Goal: Navigation & Orientation: Find specific page/section

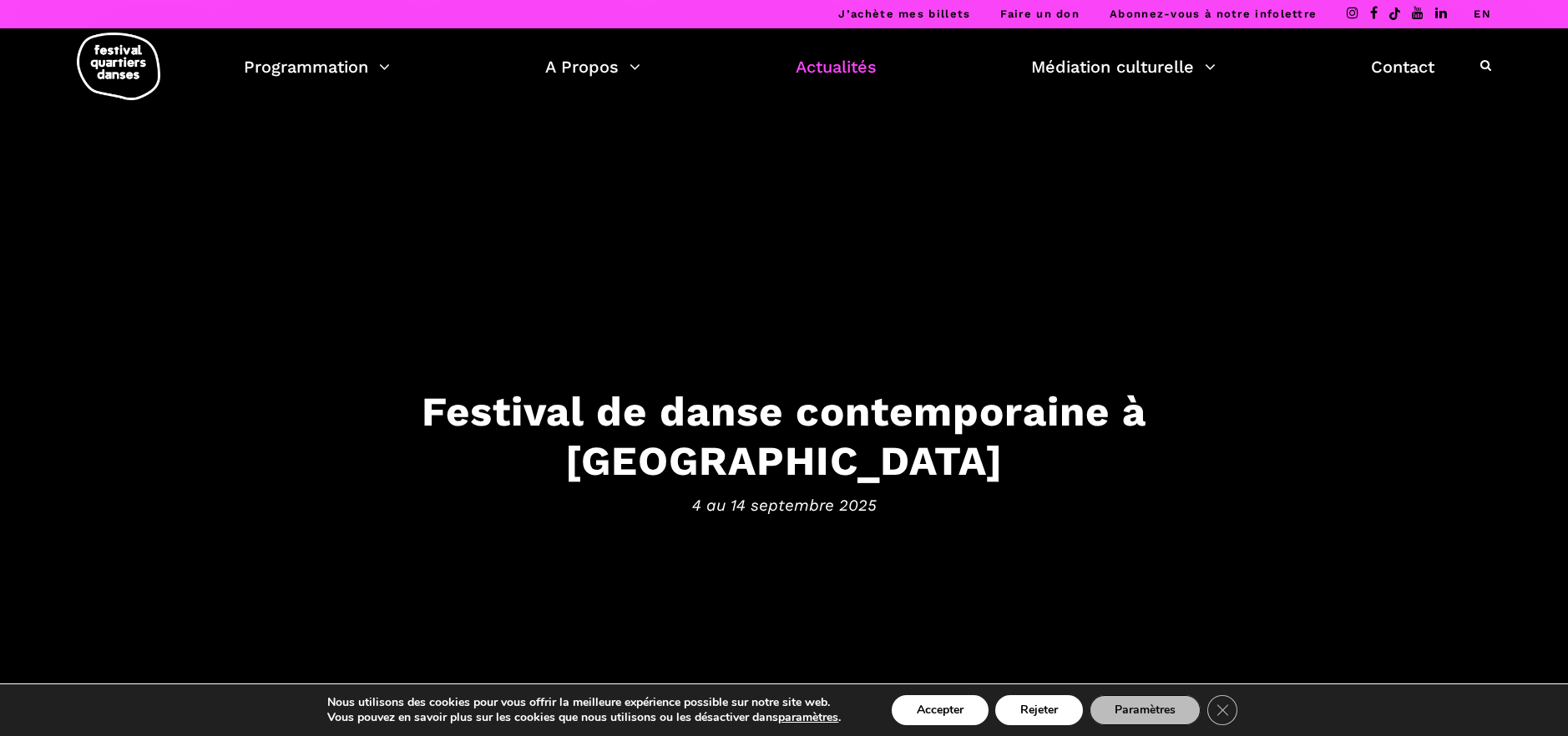
click at [840, 74] on link "Actualités" at bounding box center [837, 66] width 81 height 28
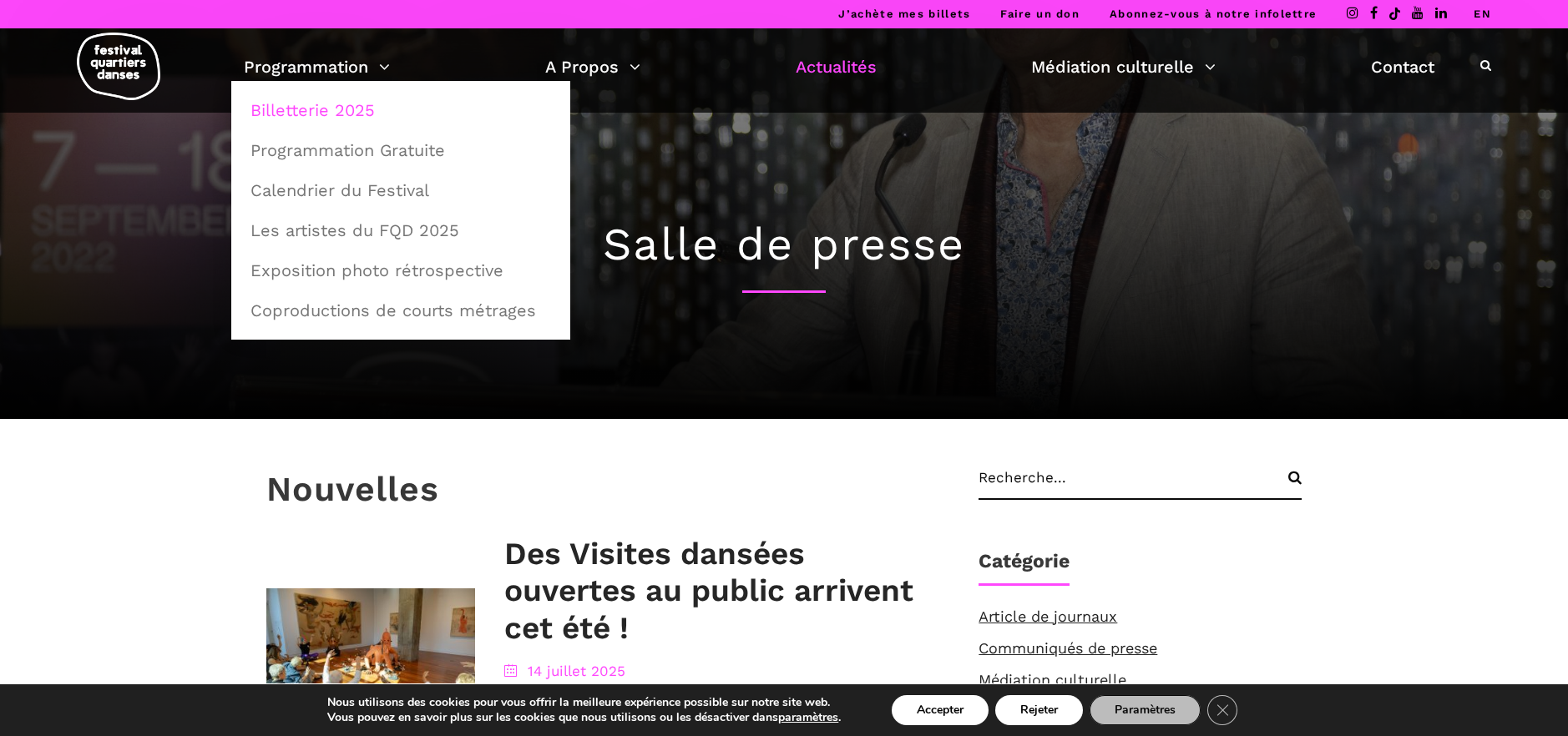
click at [345, 113] on link "Billetterie 2025" at bounding box center [400, 110] width 320 height 39
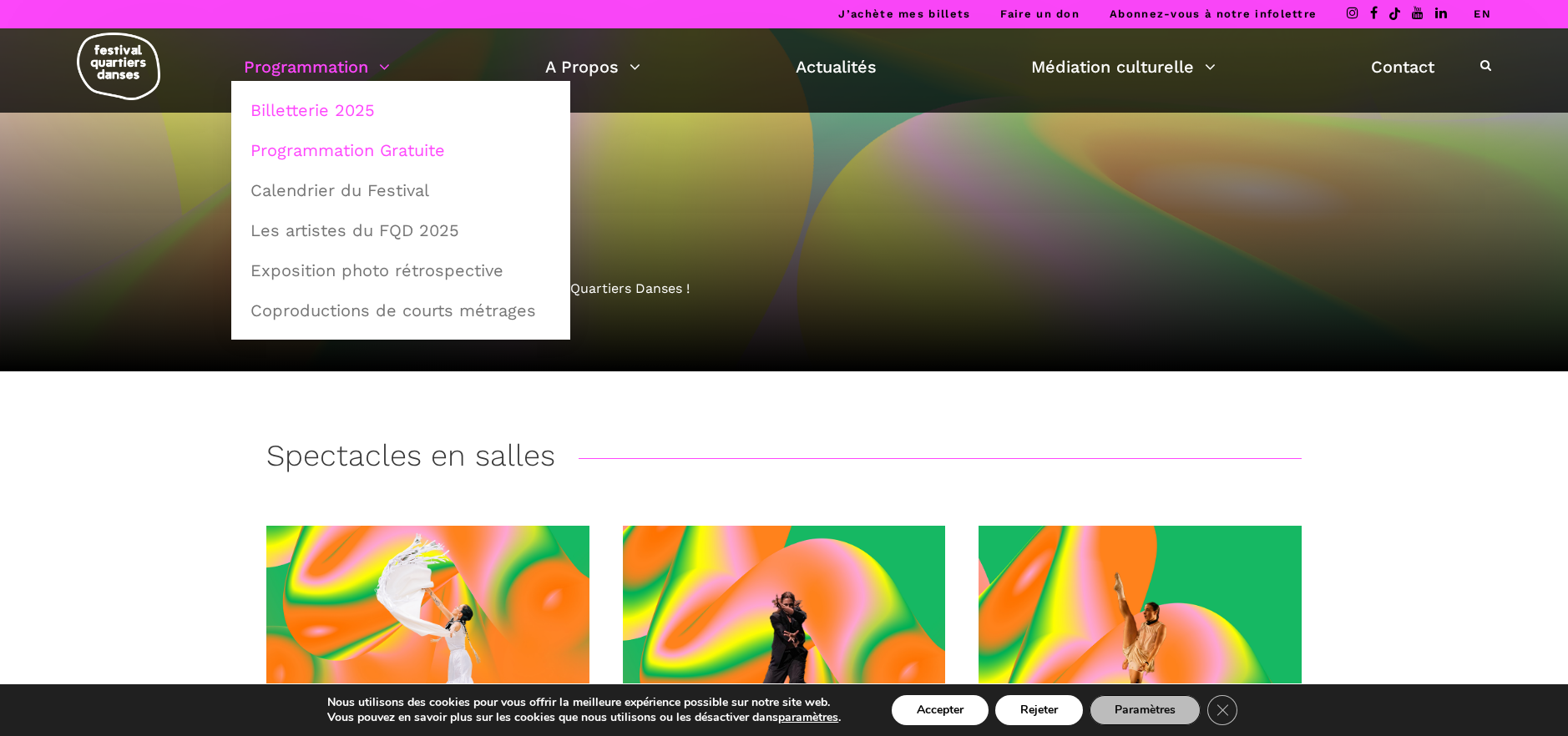
click at [388, 150] on link "Programmation Gratuite" at bounding box center [400, 151] width 320 height 39
